Goal: Task Accomplishment & Management: Manage account settings

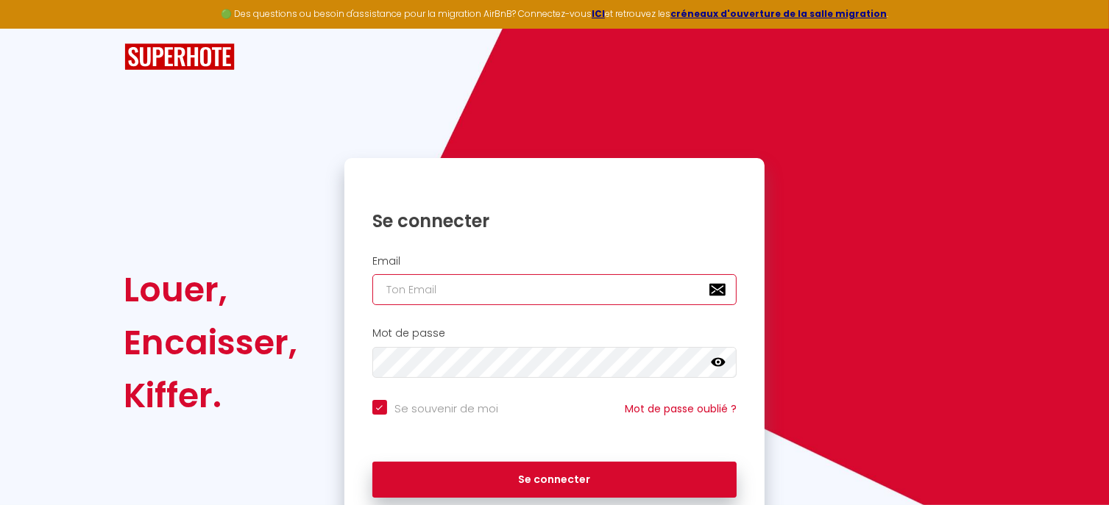
type input "[PERSON_NAME][EMAIL_ADDRESS][DOMAIN_NAME]"
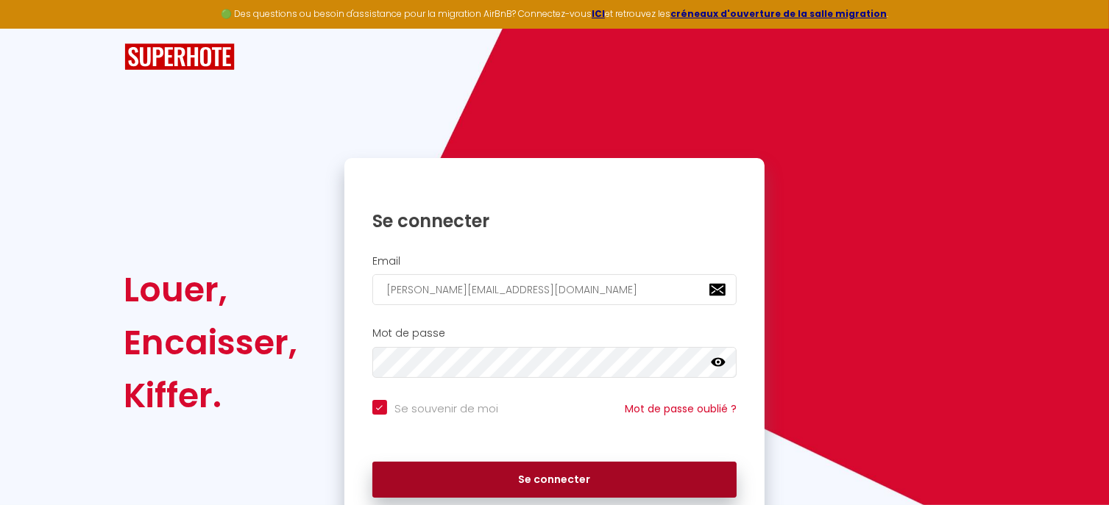
click at [566, 473] on button "Se connecter" at bounding box center [554, 480] width 365 height 37
checkbox input "true"
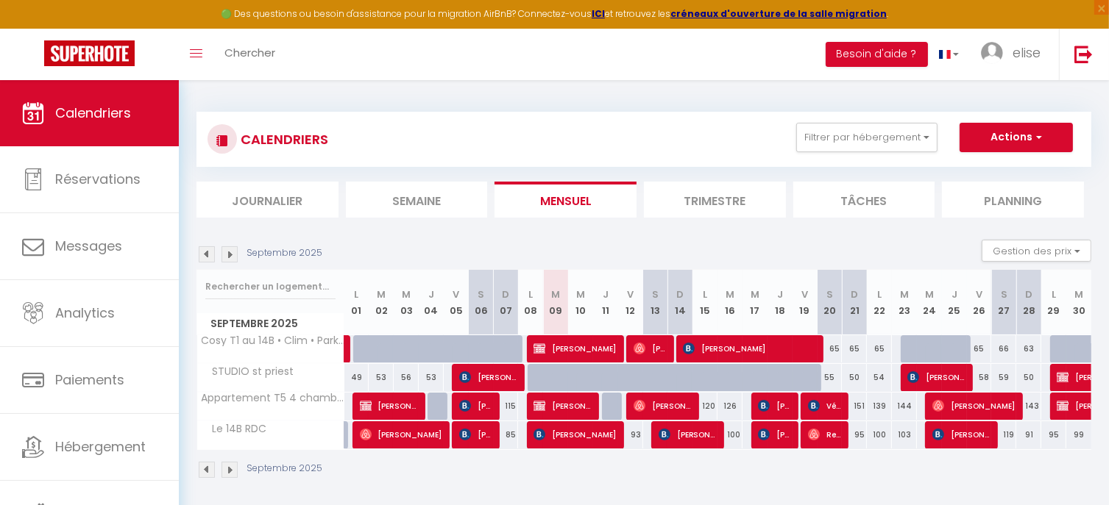
click at [229, 470] on img at bounding box center [229, 470] width 16 height 16
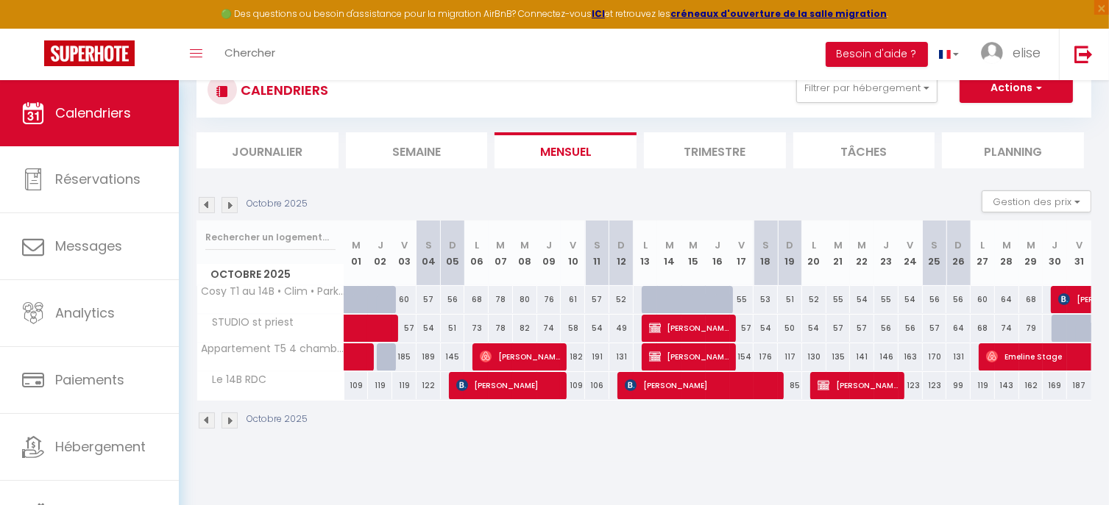
scroll to position [59, 0]
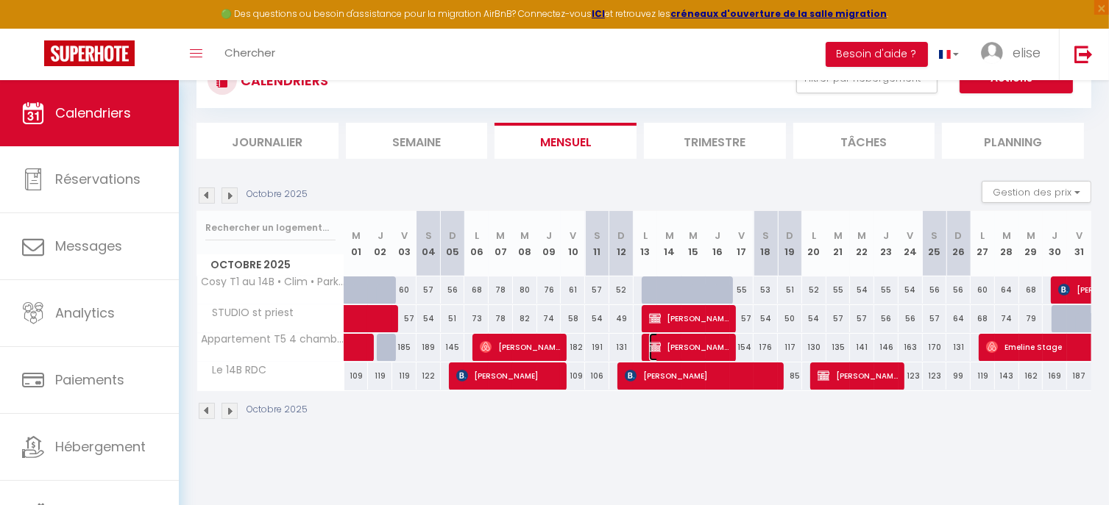
click at [725, 340] on span "[PERSON_NAME]" at bounding box center [689, 347] width 81 height 28
select select "KO"
select select "1"
select select "0"
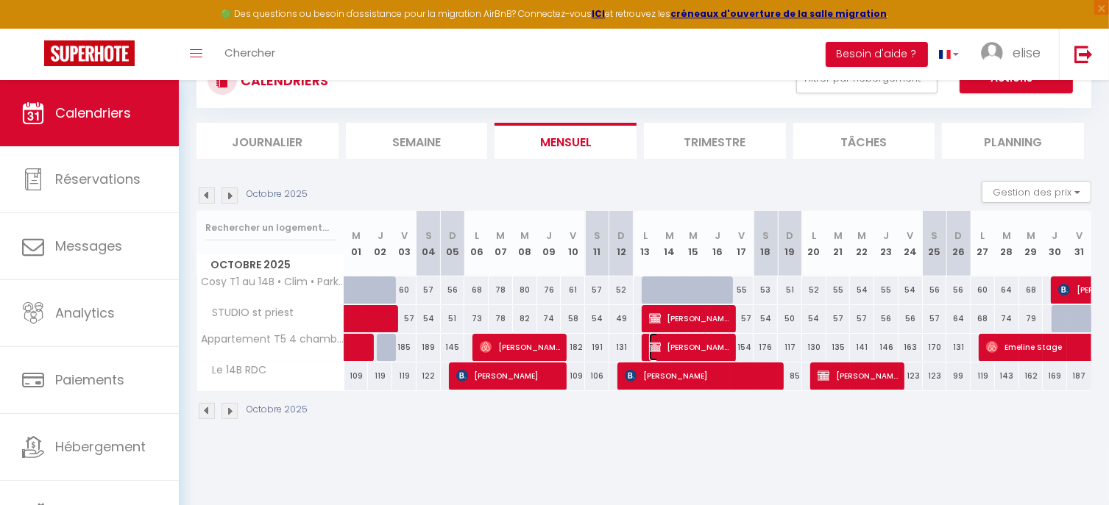
select select "1"
select select
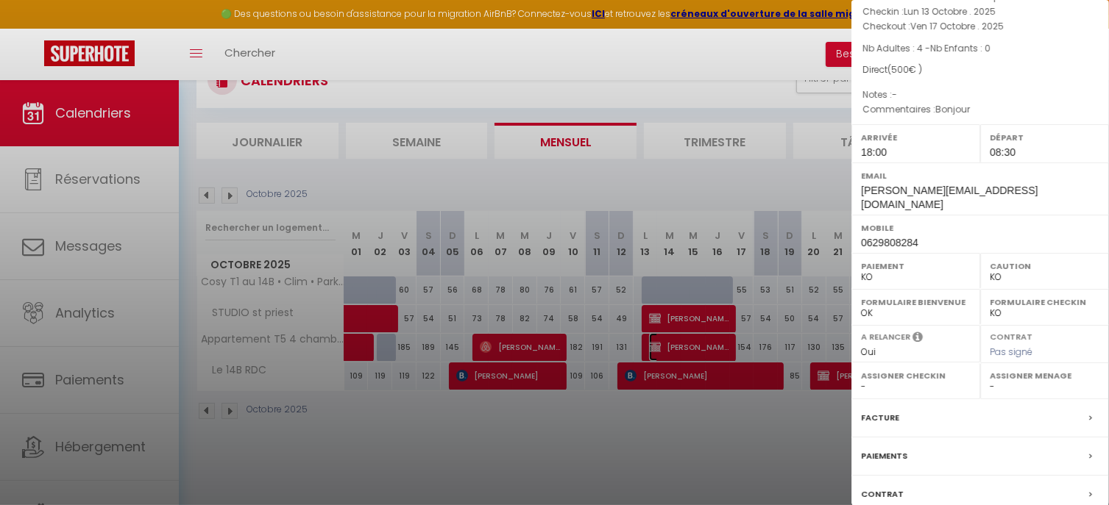
scroll to position [192, 0]
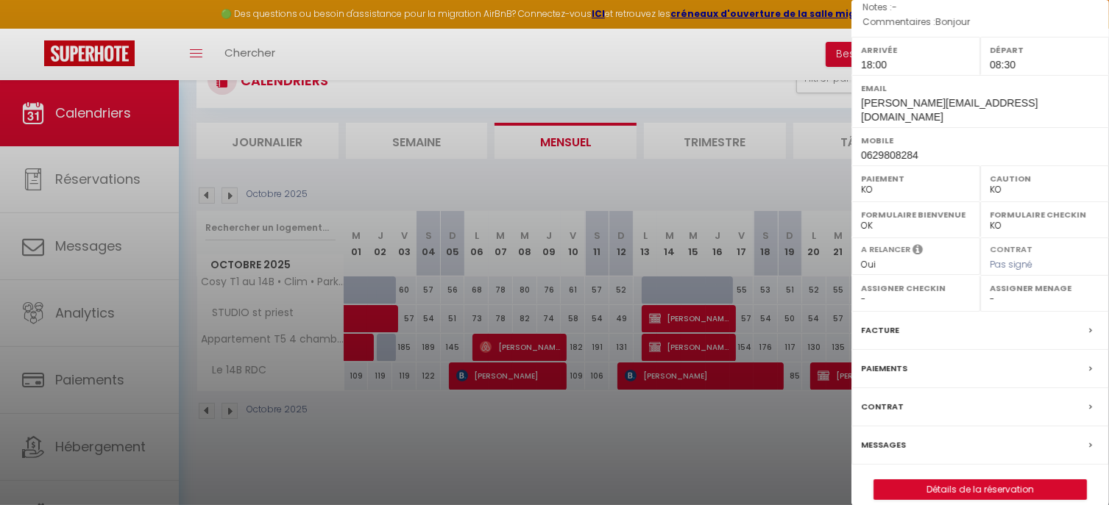
click at [890, 399] on label "Contrat" at bounding box center [882, 406] width 43 height 15
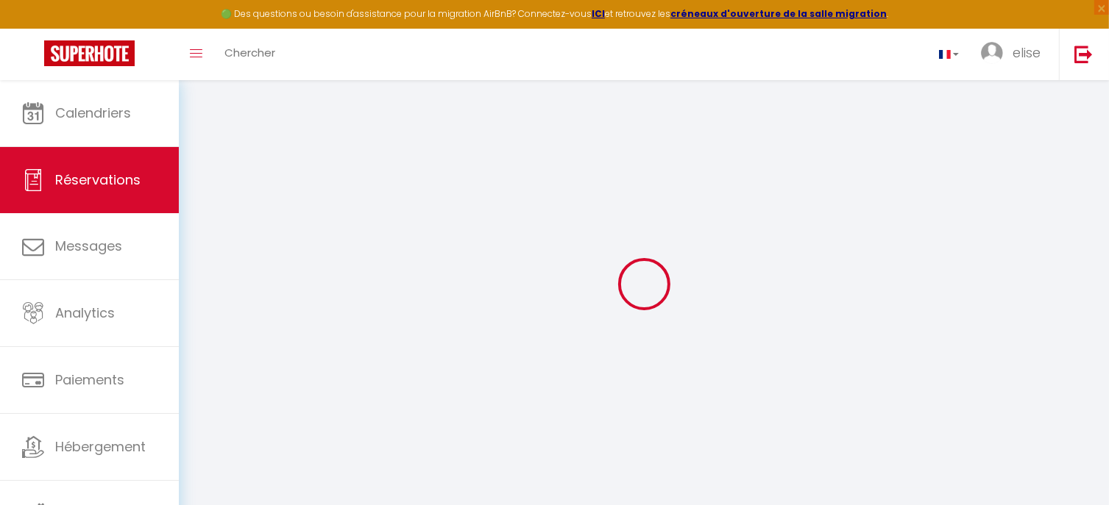
select select
checkbox input "false"
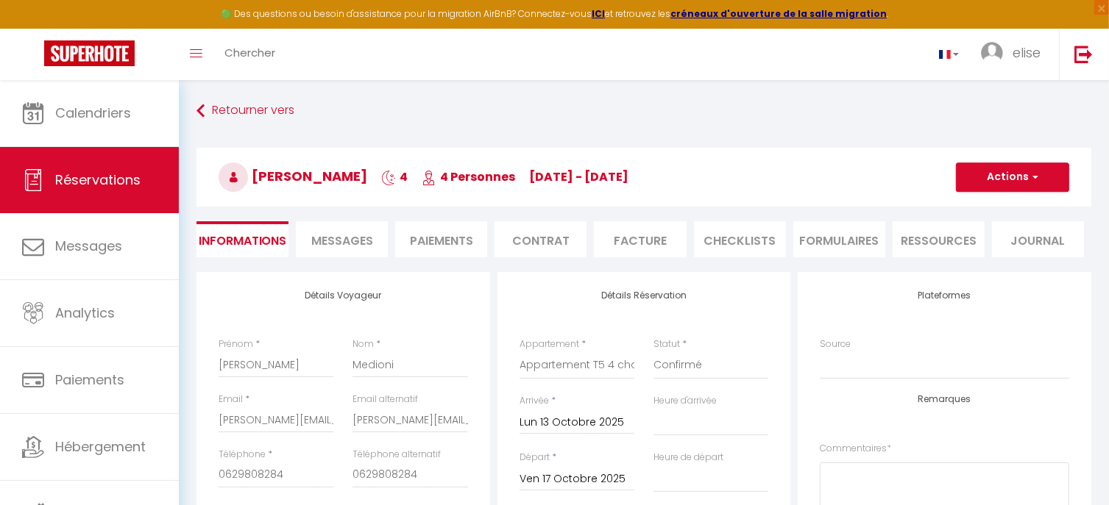
select select
checkbox input "false"
type textarea "Bonjour"
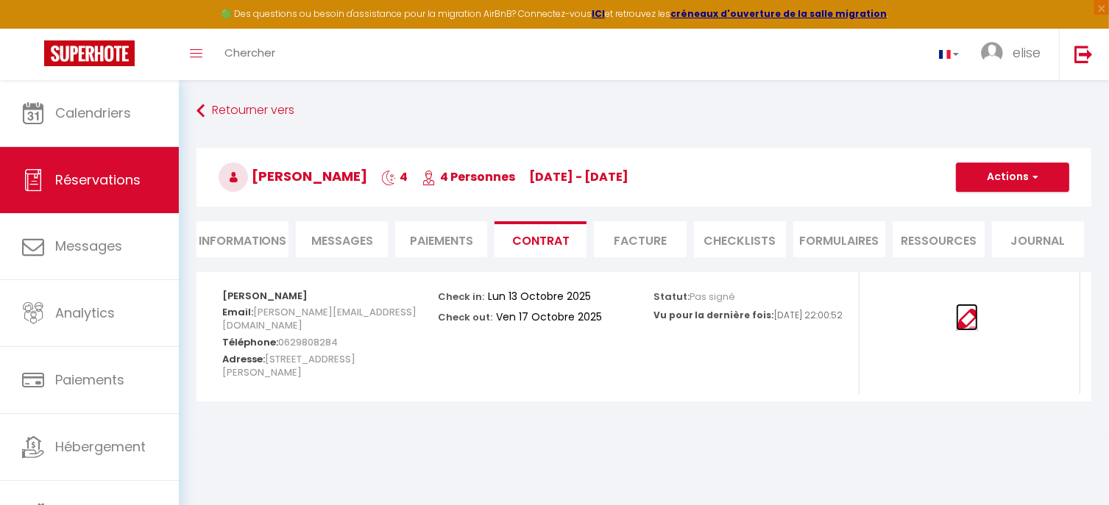
click at [964, 320] on img at bounding box center [967, 320] width 22 height 22
click at [1034, 177] on span "button" at bounding box center [1032, 177] width 9 height 13
click at [1009, 232] on link "Envoyer le contrat" at bounding box center [1001, 228] width 124 height 19
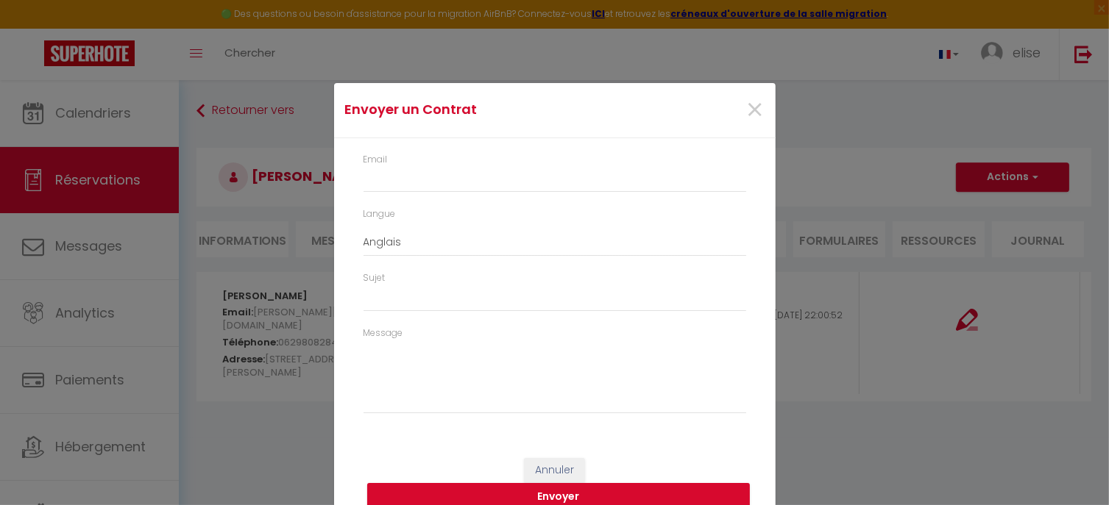
type input "[PERSON_NAME][EMAIL_ADDRESS][DOMAIN_NAME]"
select select "fr"
type input "Votre contrat 6628538 - Appartement T5 4 chambres avec 4 douches et jardin"
type textarea "Bonjour, Nous vous invitons à cliquer sur le lien suivant pour signer votre con…"
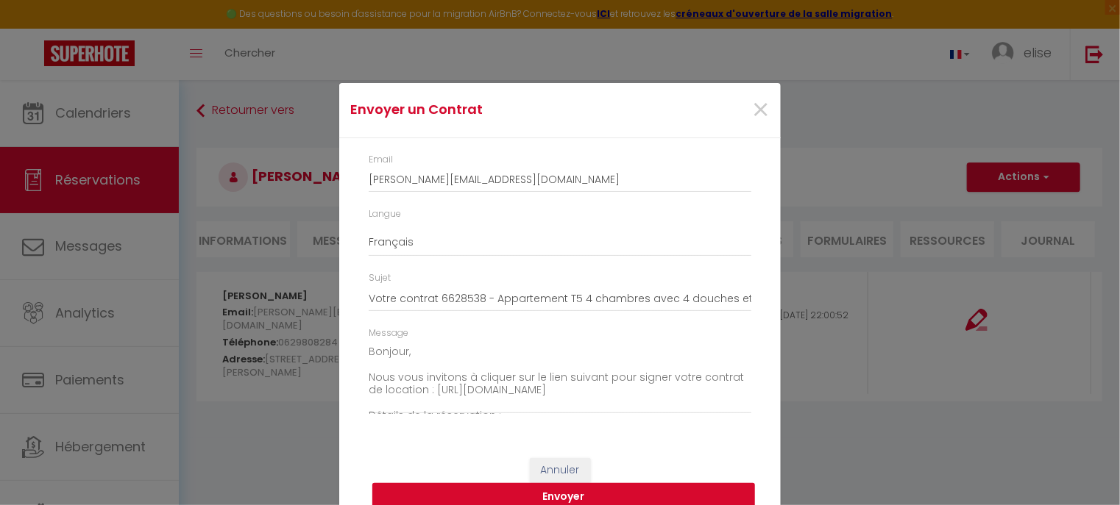
click at [635, 494] on button "Envoyer" at bounding box center [563, 497] width 383 height 28
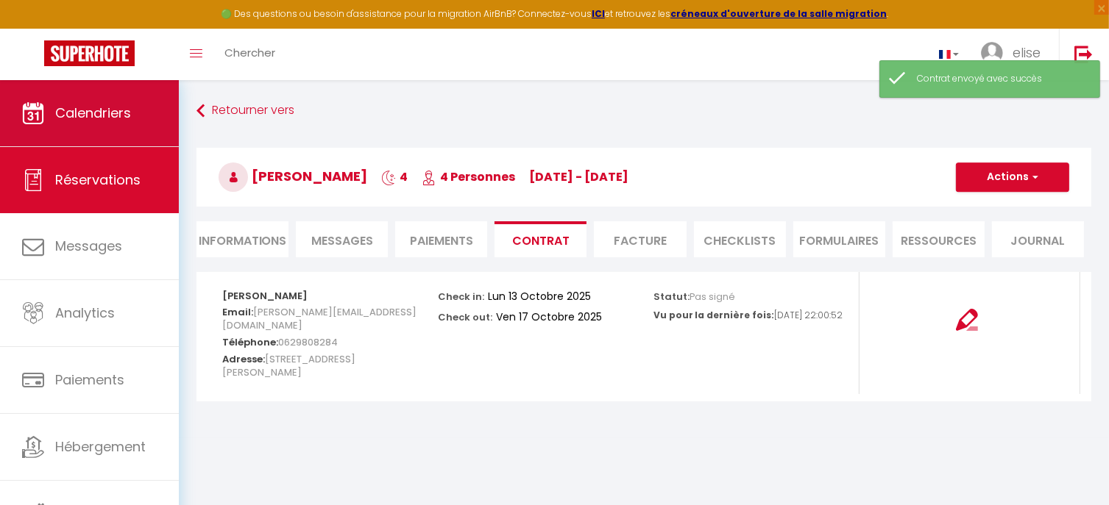
scroll to position [51, 0]
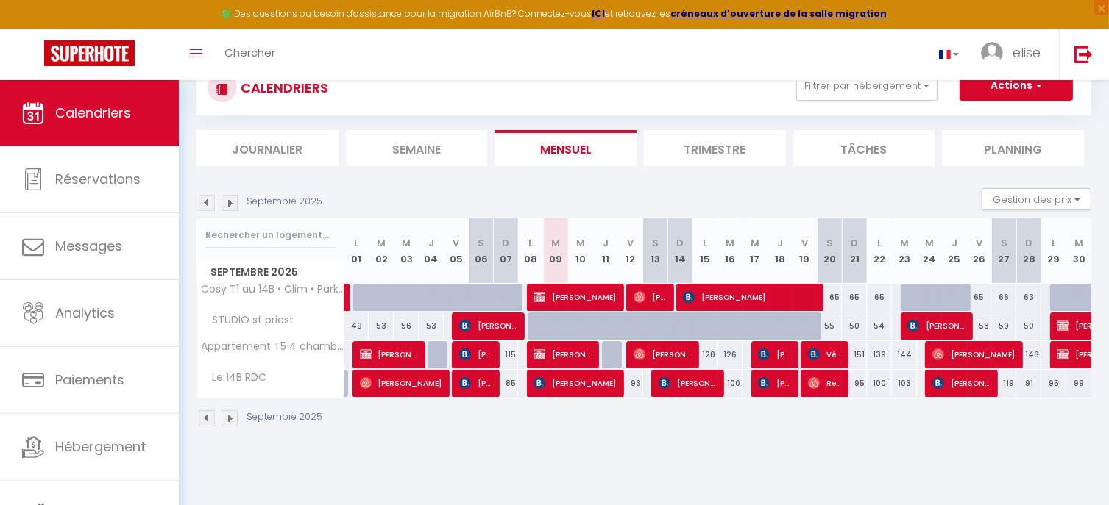
click at [235, 416] on img at bounding box center [229, 418] width 16 height 16
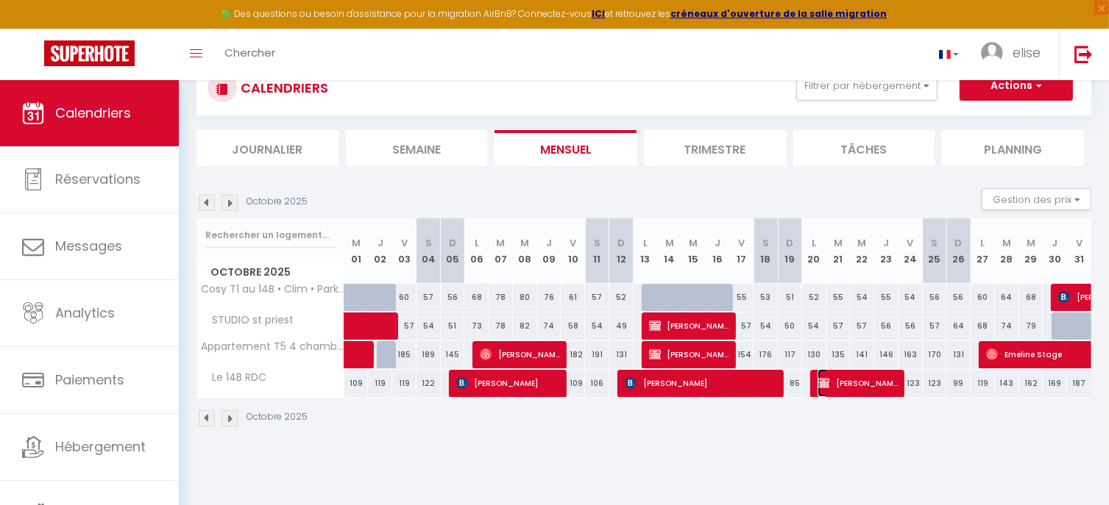
click at [852, 388] on span "[PERSON_NAME]" at bounding box center [857, 383] width 81 height 28
select select "KO"
select select "1"
select select "0"
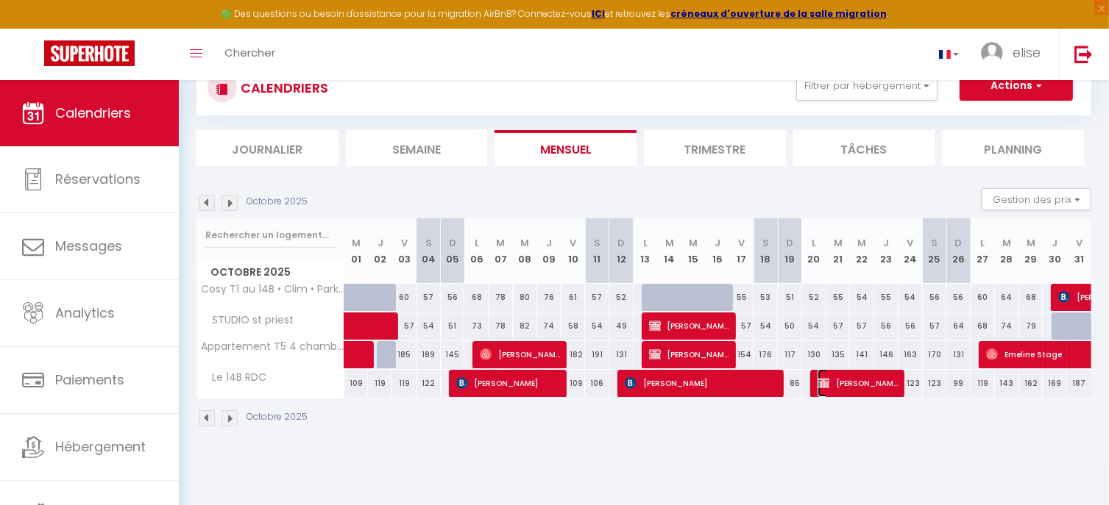
select select "1"
select select
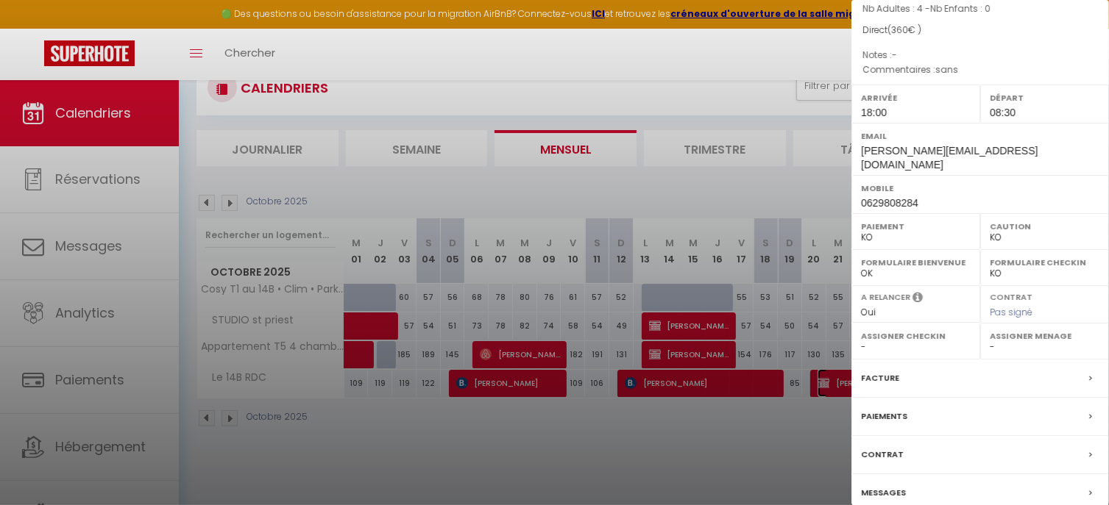
scroll to position [132, 0]
drag, startPoint x: 899, startPoint y: 435, endPoint x: 1081, endPoint y: 432, distance: 181.7
click at [1089, 444] on span at bounding box center [1094, 451] width 10 height 15
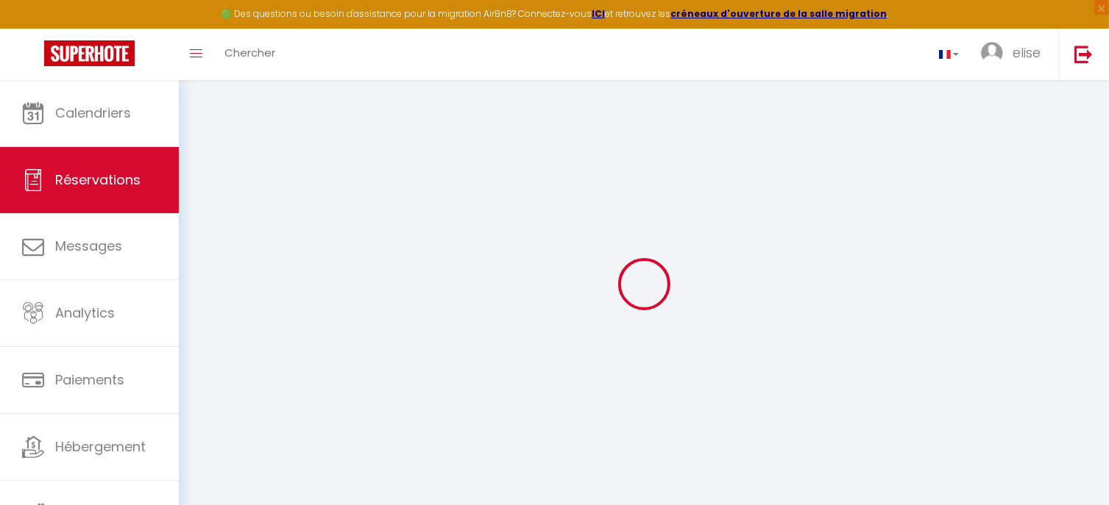
select select
checkbox input "false"
select select
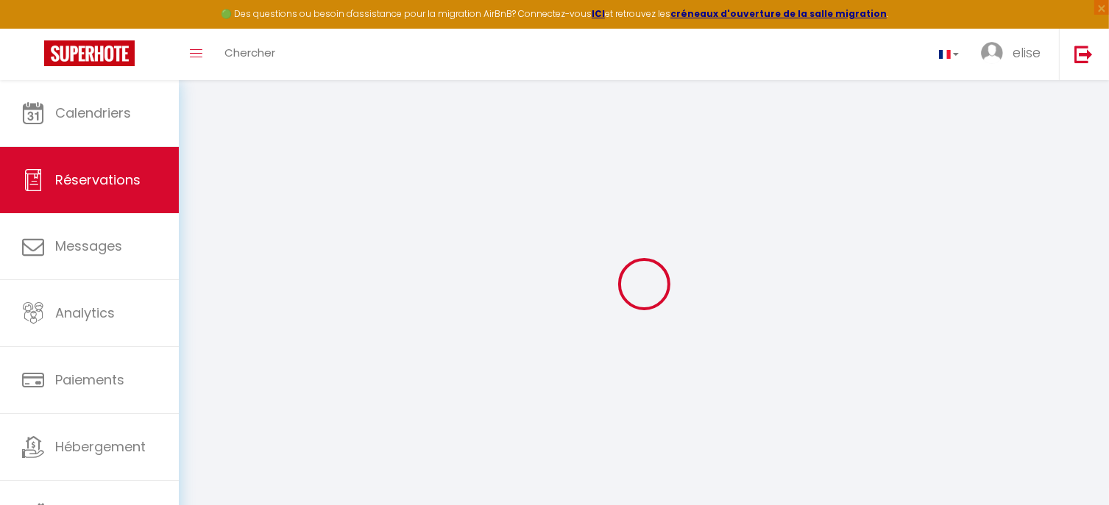
checkbox input "false"
type textarea "sans"
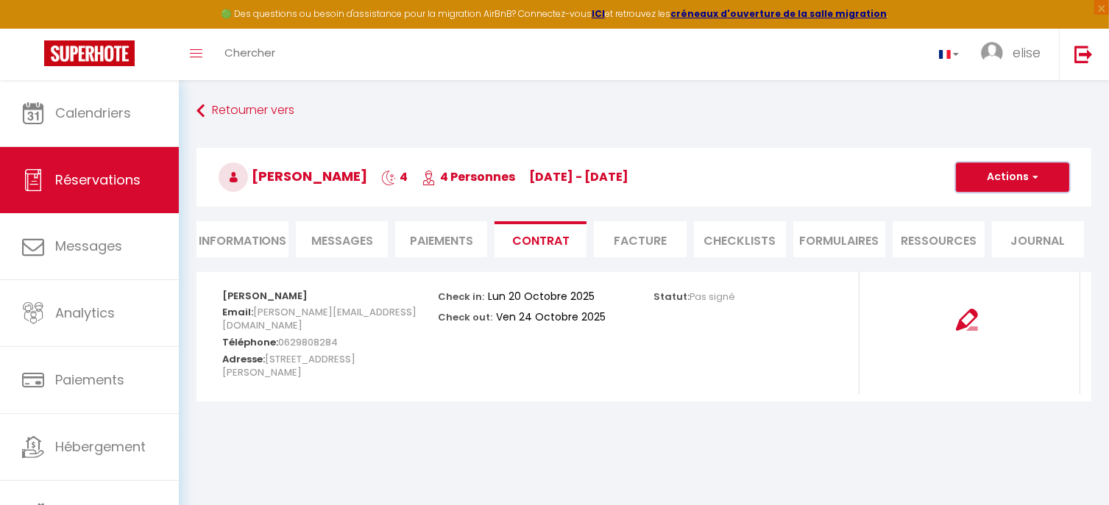
click at [1027, 187] on button "Actions" at bounding box center [1012, 177] width 113 height 29
click at [1012, 213] on link "Voir le contrat" at bounding box center [1001, 209] width 124 height 19
click at [1023, 173] on button "Actions" at bounding box center [1012, 177] width 113 height 29
click at [1000, 230] on link "Envoyer le contrat" at bounding box center [1001, 228] width 124 height 19
type input "[PERSON_NAME][EMAIL_ADDRESS][DOMAIN_NAME]"
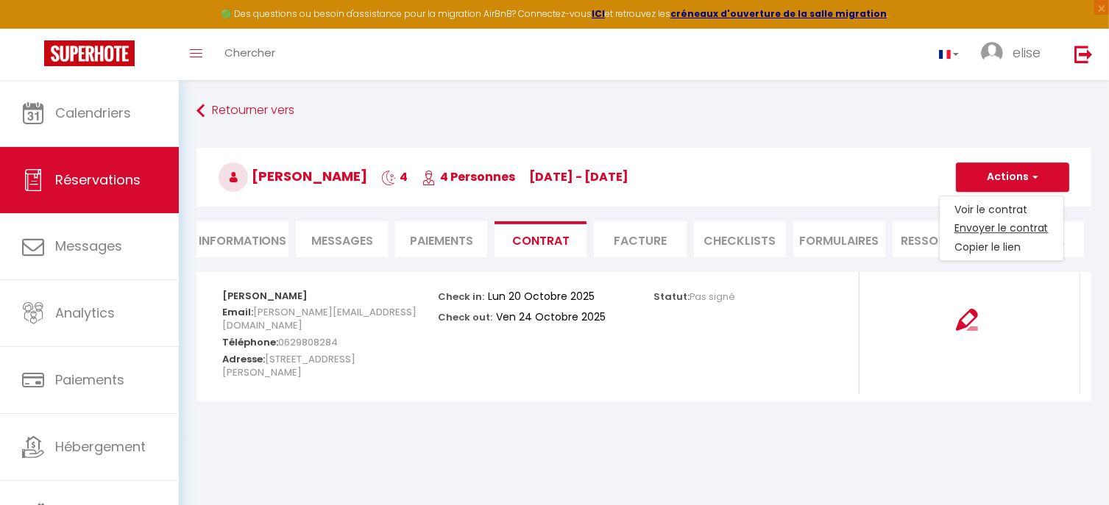
select select "fr"
type input "Votre contrat 6628602 - Le 14B RDC"
type textarea "Bonjour, Nous vous invitons à cliquer sur le lien suivant pour signer votre con…"
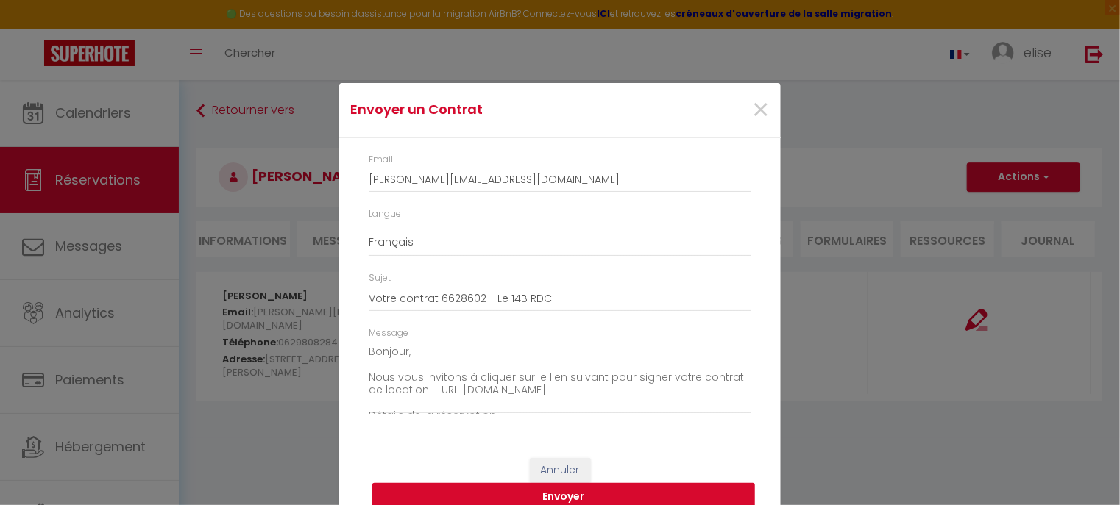
click at [602, 494] on button "Envoyer" at bounding box center [563, 497] width 383 height 28
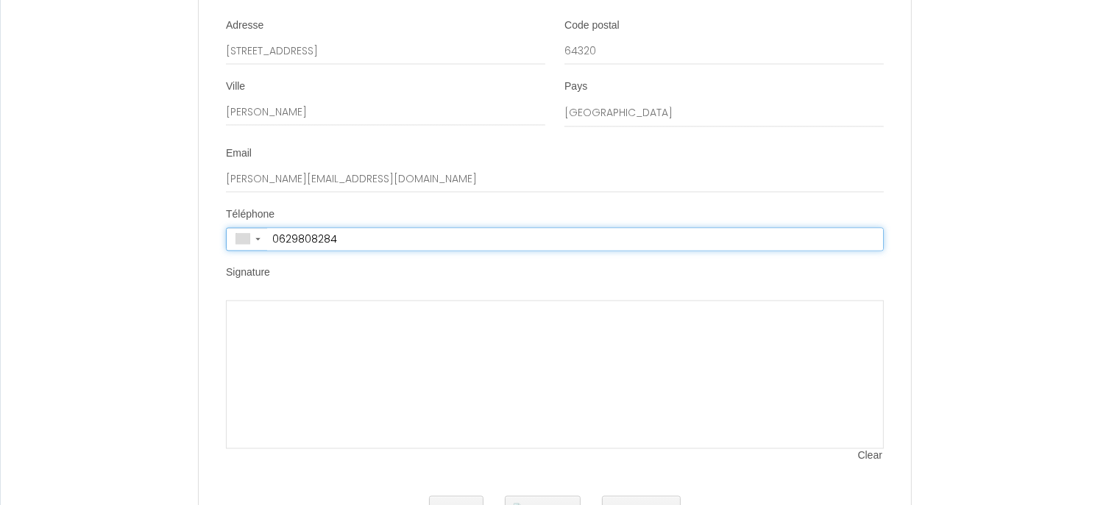
type input "[PHONE_NUMBER]"
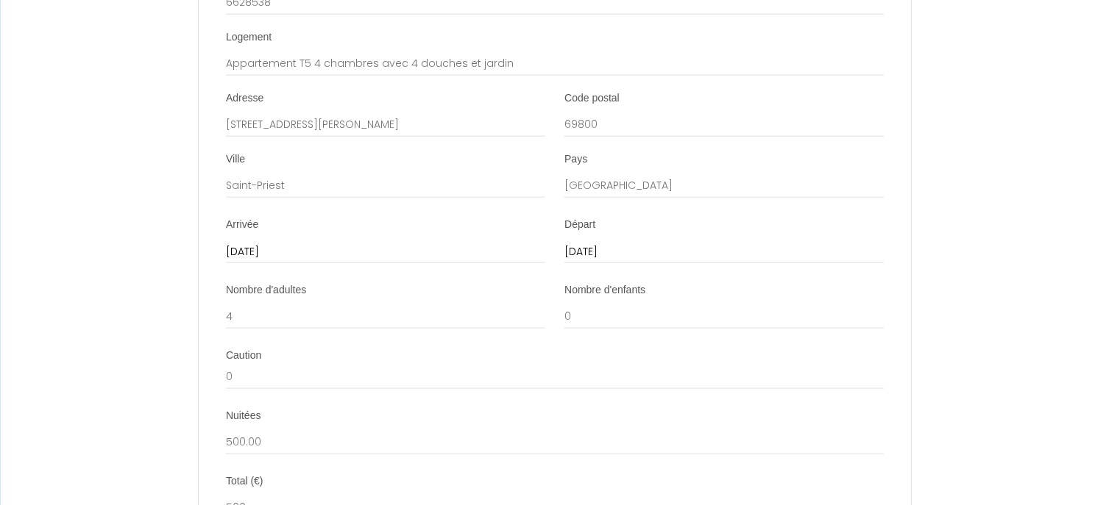
scroll to position [1821, 0]
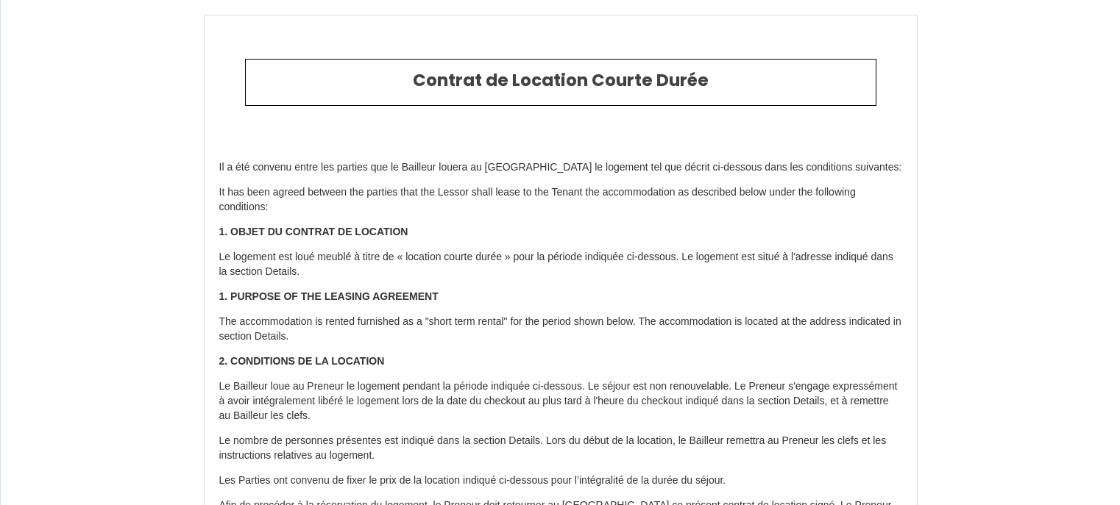
type input "[PHONE_NUMBER]"
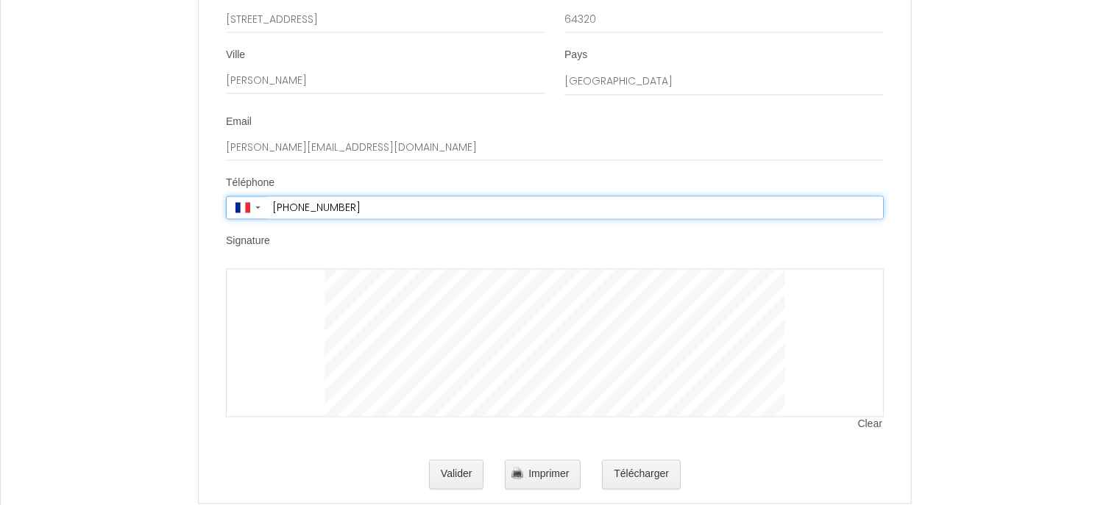
scroll to position [2900, 0]
